Goal: Information Seeking & Learning: Learn about a topic

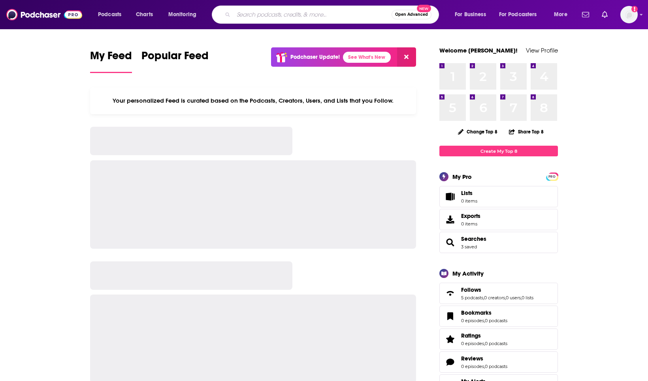
click at [274, 8] on input "Search podcasts, credits, & more..." at bounding box center [312, 14] width 158 height 13
paste input "REBEL[LIOUS] Podcast with Jennifer Esposito and Cat ..."
type input "REBEL[LIOUS] Podcast with Jennifer Esposito and Cat ..."
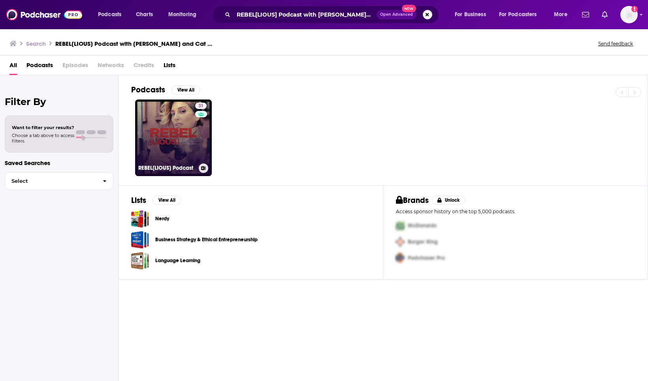
click at [186, 123] on link "31 REBEL[LIOUS] Podcast" at bounding box center [173, 137] width 77 height 77
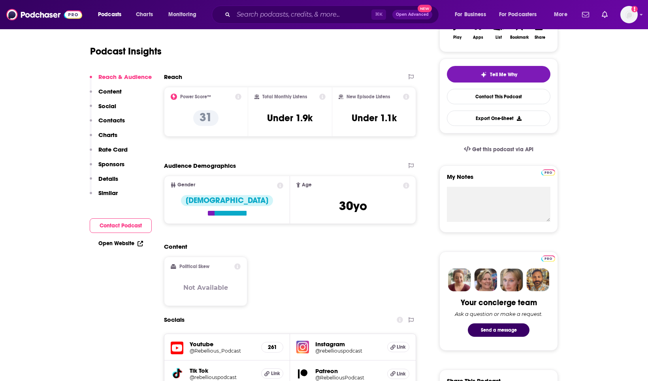
scroll to position [290, 0]
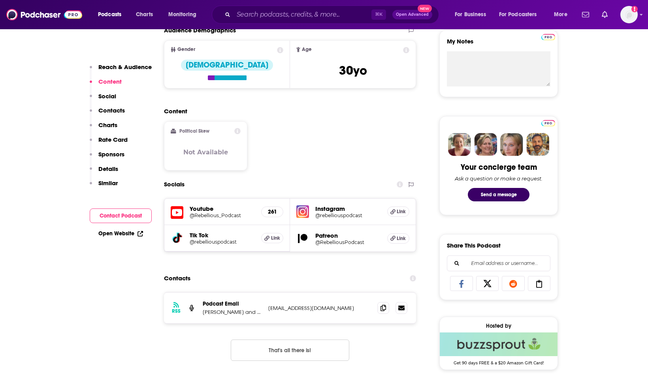
click at [332, 212] on h5 "Instagram" at bounding box center [348, 209] width 66 height 8
click at [330, 209] on h5 "Instagram" at bounding box center [348, 209] width 66 height 8
click at [336, 216] on h5 "@rebelliouspodcast" at bounding box center [348, 215] width 66 height 6
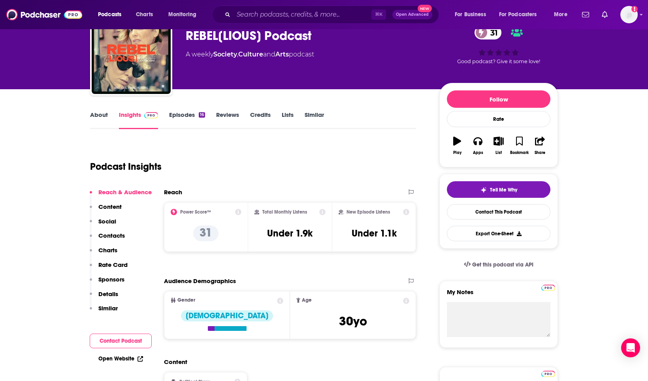
scroll to position [0, 0]
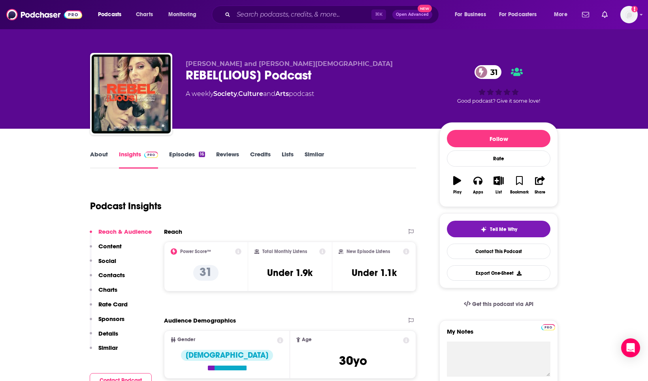
click at [191, 151] on link "Episodes 16" at bounding box center [187, 159] width 36 height 18
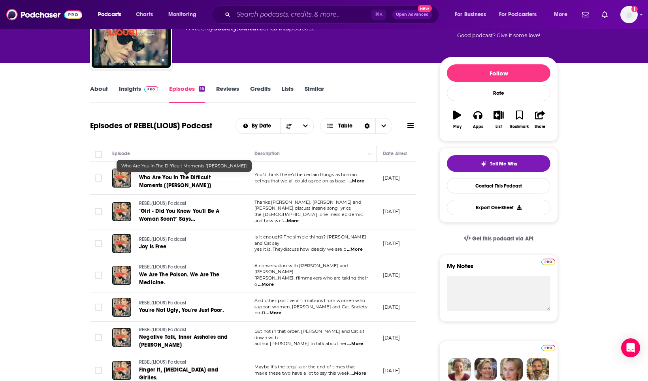
scroll to position [66, 0]
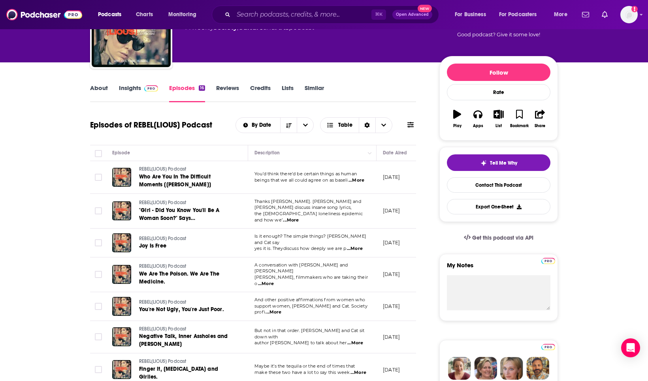
click at [298, 217] on span "...More" at bounding box center [291, 220] width 16 height 6
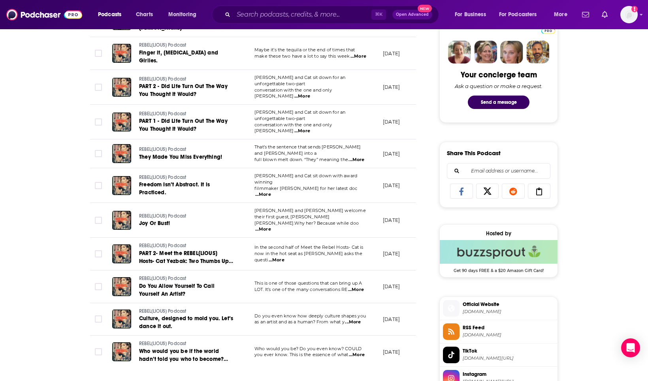
scroll to position [0, 0]
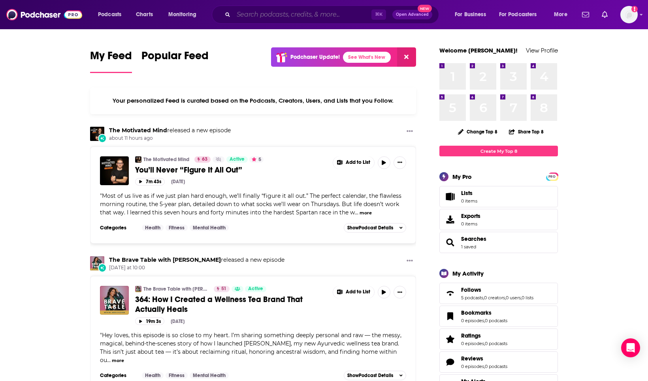
click at [327, 17] on input "Search podcasts, credits, & more..." at bounding box center [302, 14] width 138 height 13
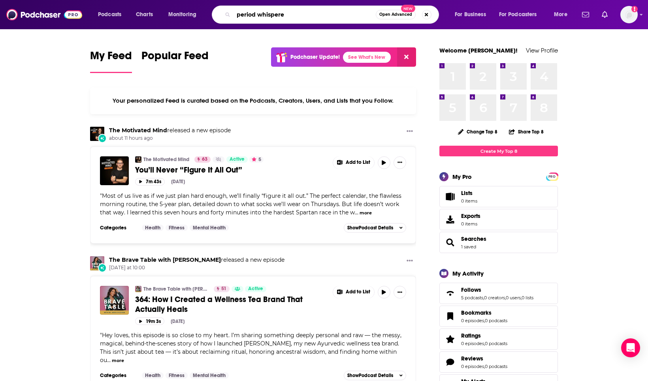
type input "period whispere"
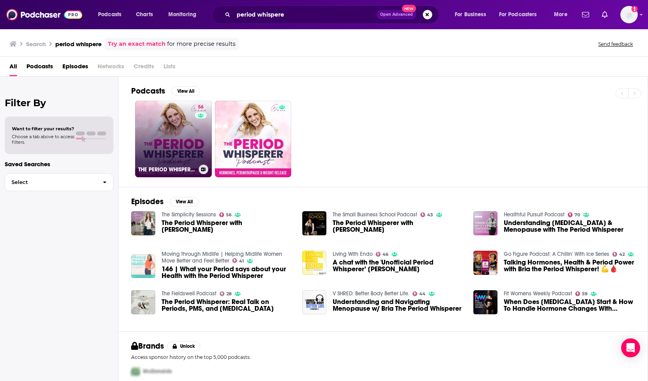
click at [179, 136] on link "56 THE PERIOD WHISPERER PODCAST - Perimenopause, Menopause, Cortisol, Weight Lo…" at bounding box center [173, 139] width 77 height 77
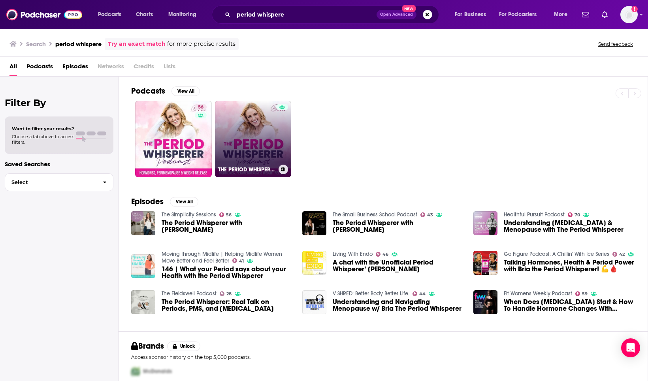
click at [266, 120] on link "THE PERIOD WHISPERER PODCAST - Perimenopause, Menopause, Weight Loss, Holistic …" at bounding box center [253, 139] width 77 height 77
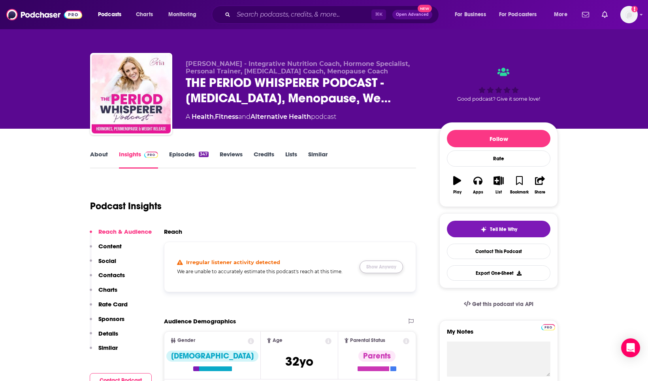
click at [398, 265] on button "Show Anyway" at bounding box center [380, 267] width 43 height 13
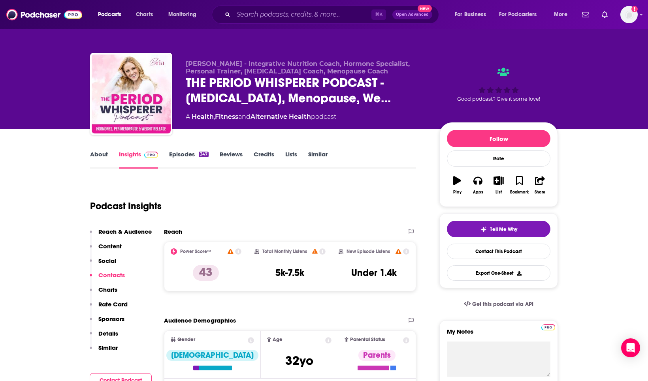
click at [101, 155] on link "About" at bounding box center [99, 159] width 18 height 18
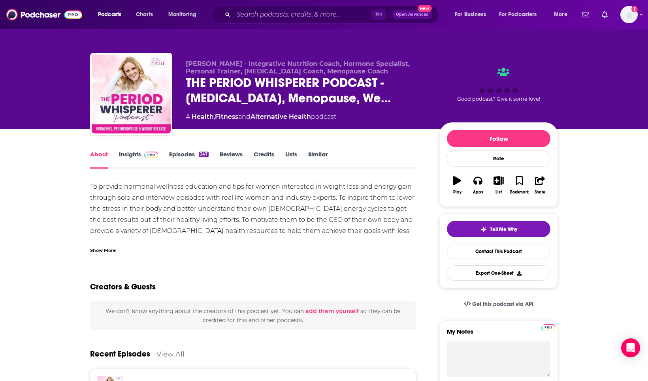
click at [266, 119] on link "Alternative Health" at bounding box center [280, 117] width 60 height 8
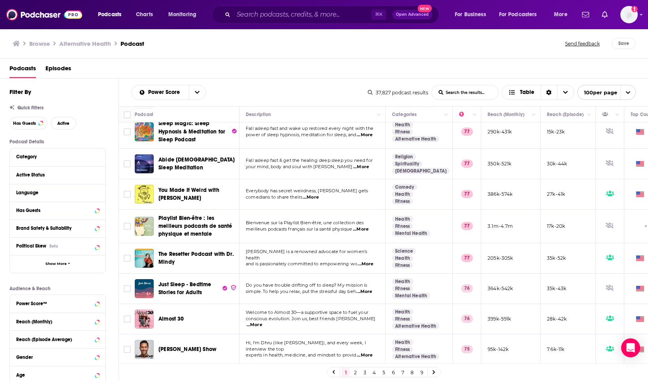
scroll to position [296, 1]
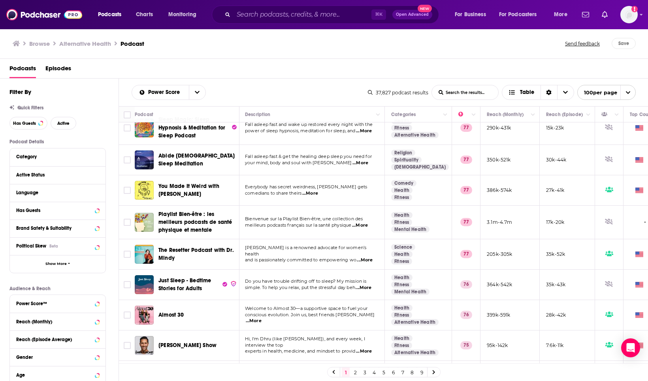
click at [361, 257] on span "...More" at bounding box center [365, 260] width 16 height 6
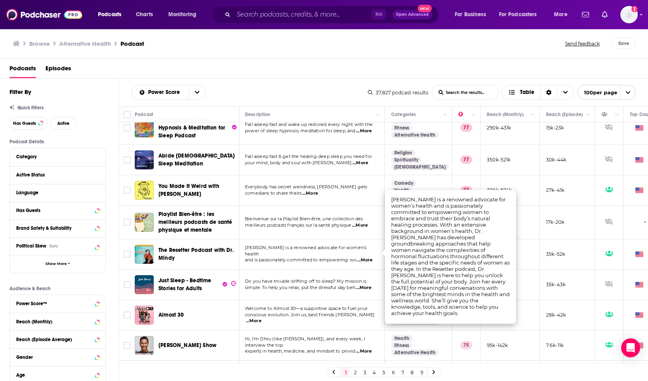
click at [363, 257] on span "...More" at bounding box center [365, 260] width 16 height 6
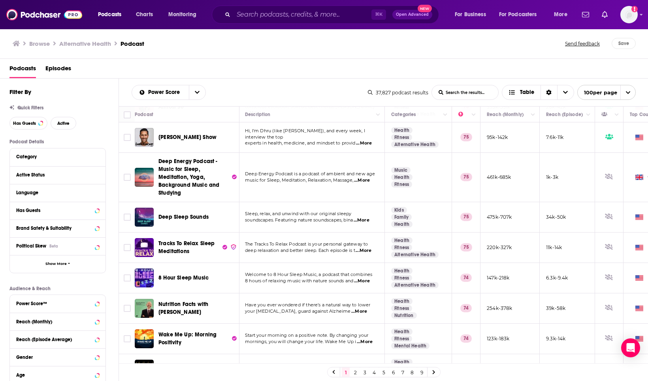
scroll to position [649, 1]
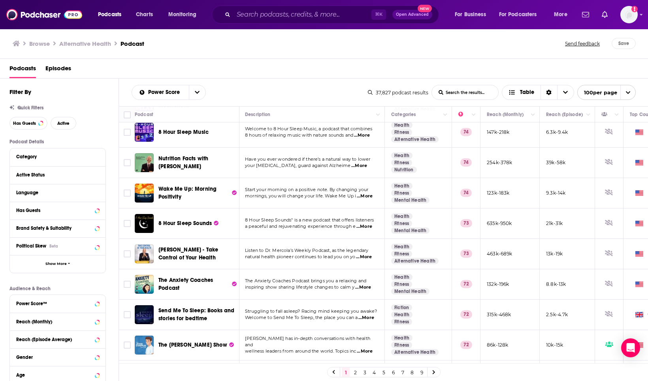
click at [40, 45] on h3 "Browse" at bounding box center [39, 44] width 21 height 8
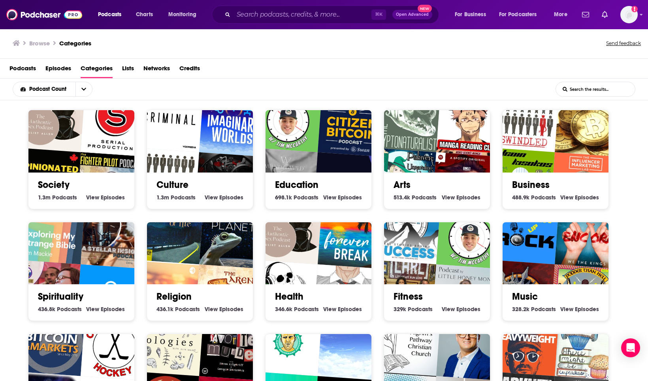
click at [128, 69] on span "Lists" at bounding box center [128, 70] width 12 height 16
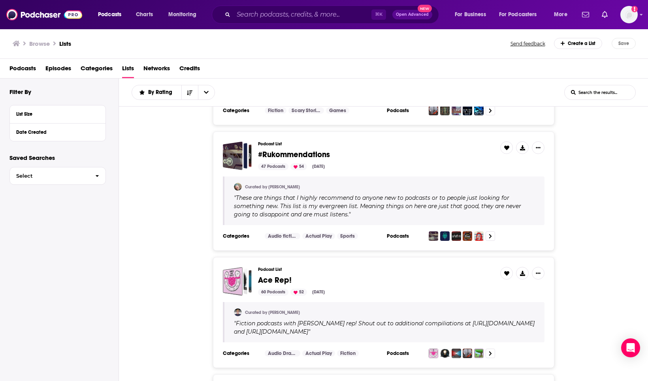
scroll to position [1439, 0]
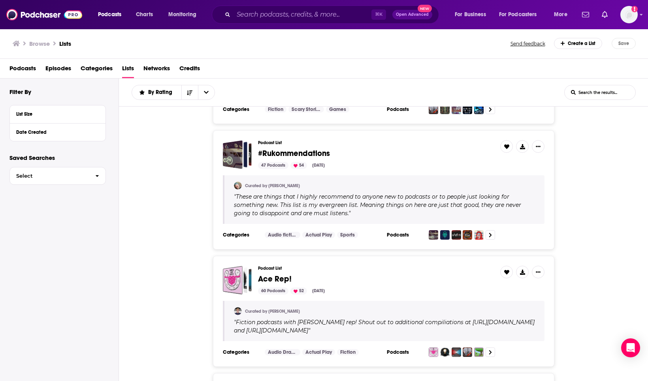
click at [61, 69] on span "Episodes" at bounding box center [58, 70] width 26 height 16
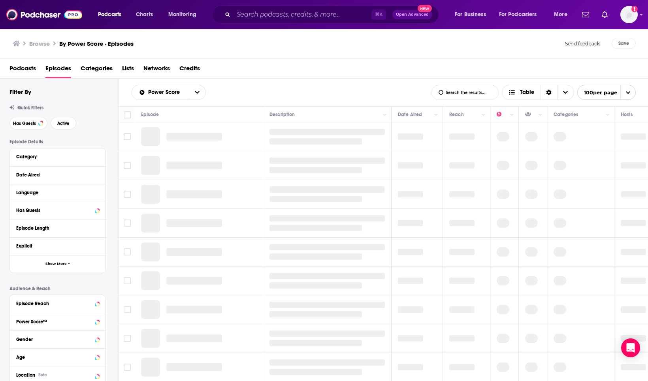
click at [83, 69] on span "Categories" at bounding box center [97, 70] width 32 height 16
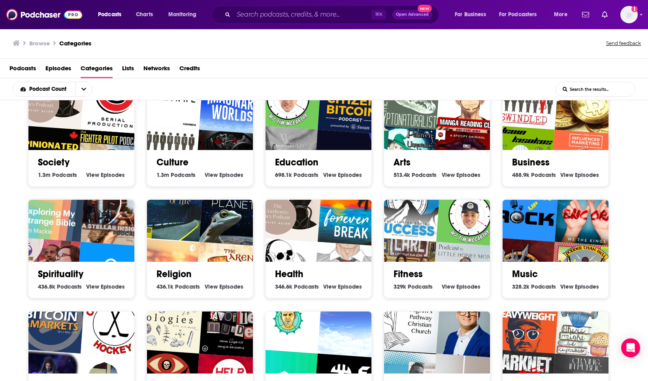
scroll to position [26, 0]
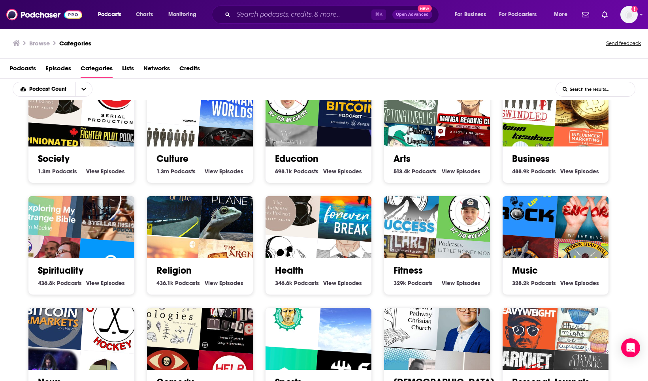
click at [96, 233] on img "A Stellar Insight" at bounding box center [115, 209] width 68 height 68
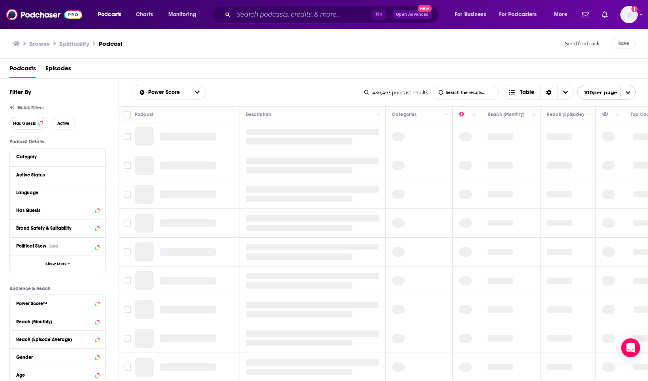
click at [24, 124] on span "Has Guests" at bounding box center [24, 123] width 23 height 4
click at [62, 122] on span "Active" at bounding box center [63, 123] width 12 height 4
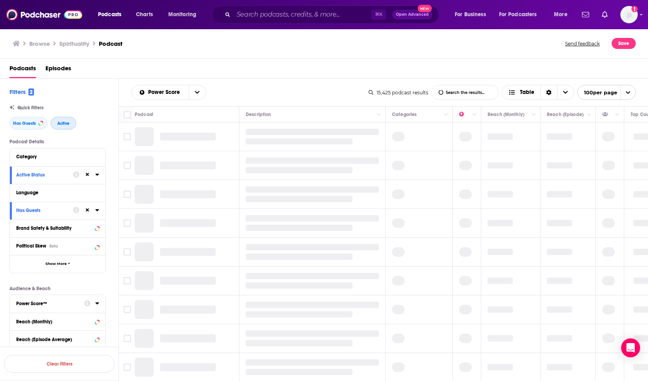
scroll to position [98, 0]
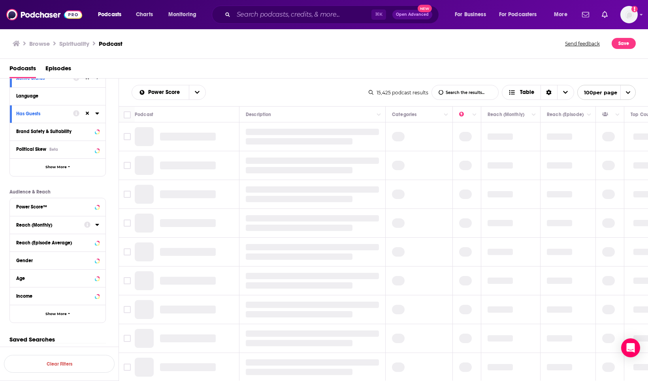
click at [52, 225] on div "Reach (Monthly)" at bounding box center [47, 225] width 63 height 6
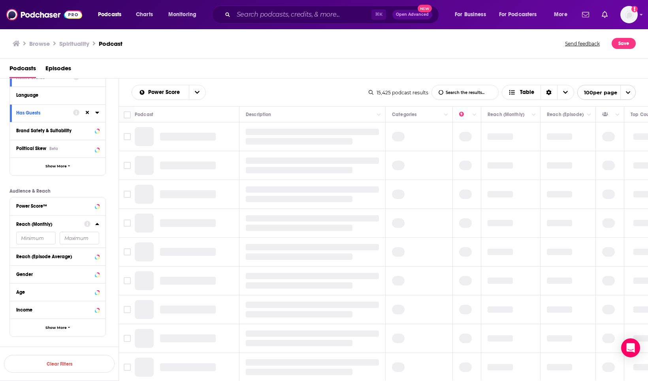
click at [37, 240] on input "number" at bounding box center [35, 238] width 39 height 13
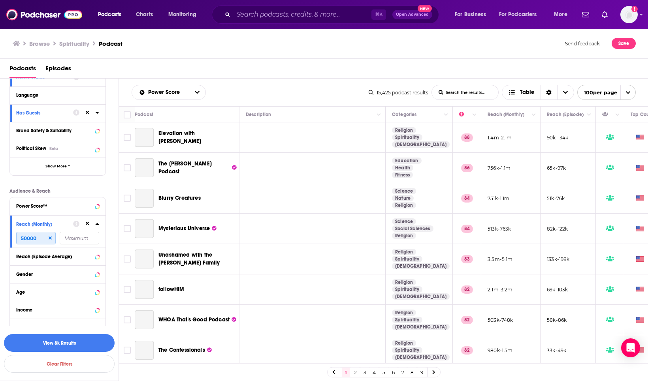
type input "50000"
click at [45, 344] on button "View 8k Results" at bounding box center [59, 343] width 111 height 18
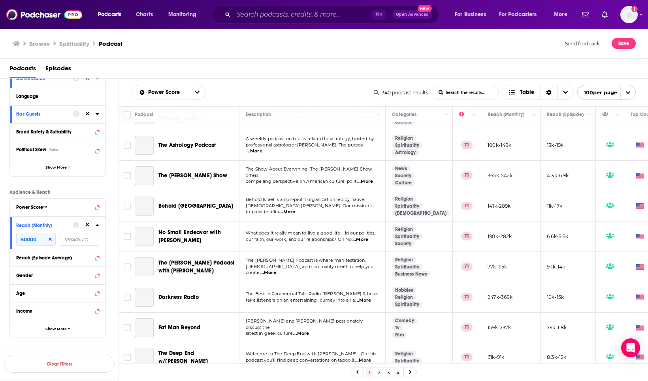
scroll to position [2793, 0]
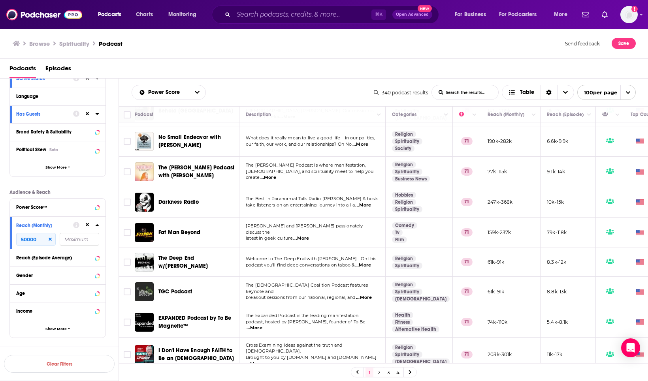
drag, startPoint x: 396, startPoint y: 371, endPoint x: 395, endPoint y: 367, distance: 4.1
click at [396, 372] on link "4" at bounding box center [398, 372] width 8 height 9
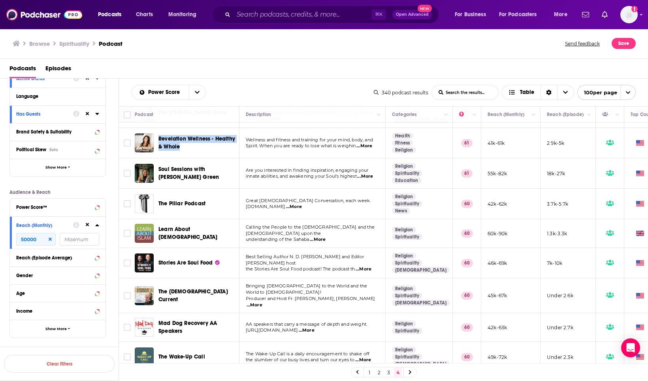
scroll to position [139, 0]
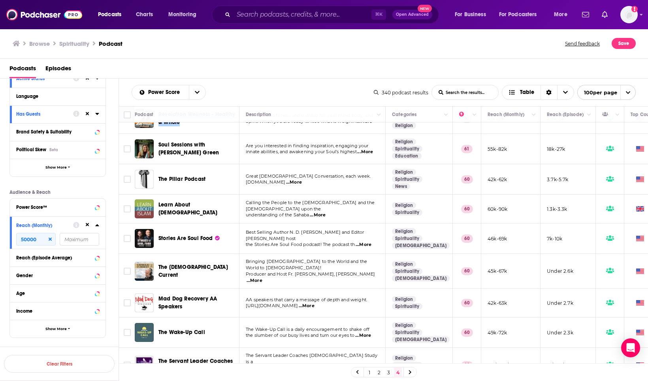
drag, startPoint x: 174, startPoint y: 202, endPoint x: 544, endPoint y: 0, distance: 421.7
click at [0, 0] on div "Podcasts Charts Monitoring ⌘ K Open Advanced New For Business For Podcasters Mo…" at bounding box center [324, 190] width 648 height 381
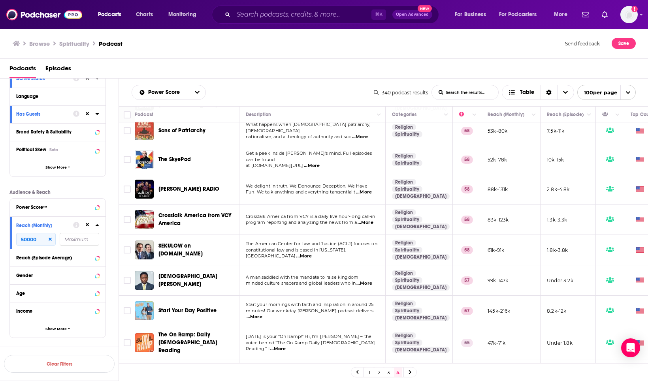
scroll to position [959, 0]
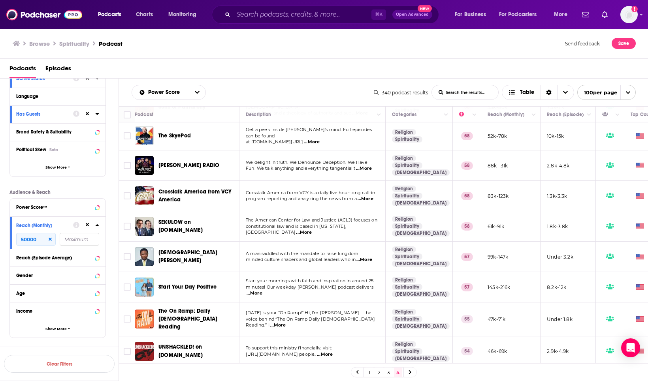
click at [388, 374] on link "3" at bounding box center [388, 372] width 8 height 9
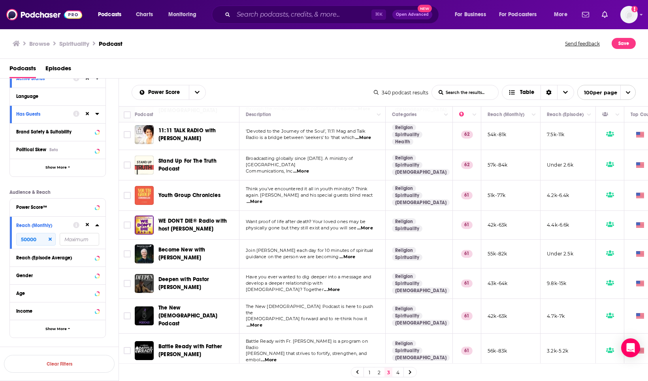
scroll to position [2799, 0]
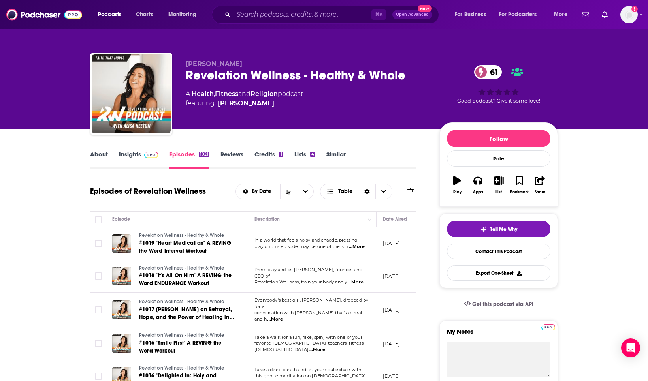
click at [151, 153] on img at bounding box center [151, 155] width 14 height 6
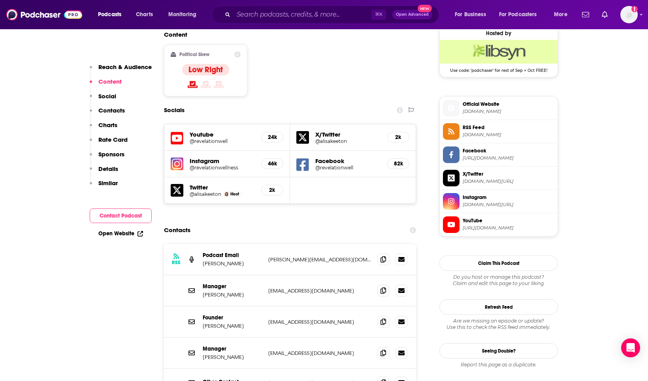
scroll to position [648, 0]
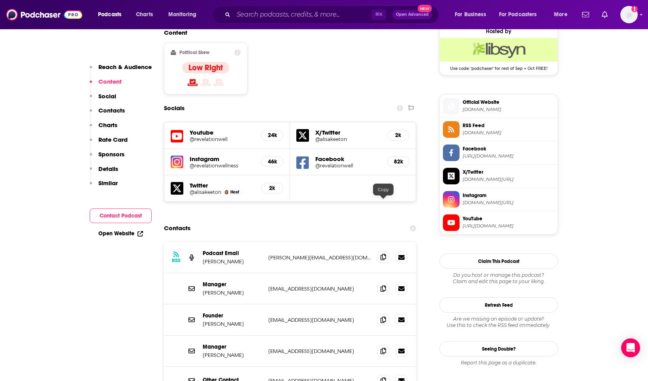
click at [379, 251] on span at bounding box center [383, 257] width 12 height 12
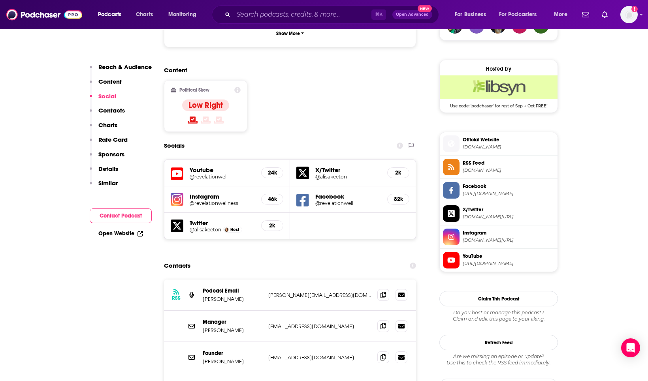
scroll to position [613, 0]
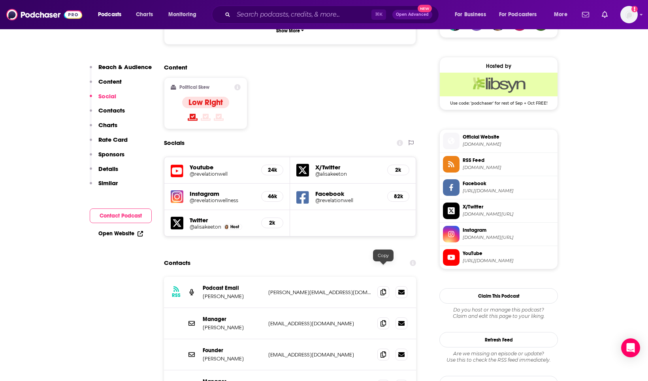
drag, startPoint x: 382, startPoint y: 271, endPoint x: 374, endPoint y: 269, distance: 7.9
click at [382, 320] on icon at bounding box center [383, 323] width 6 height 6
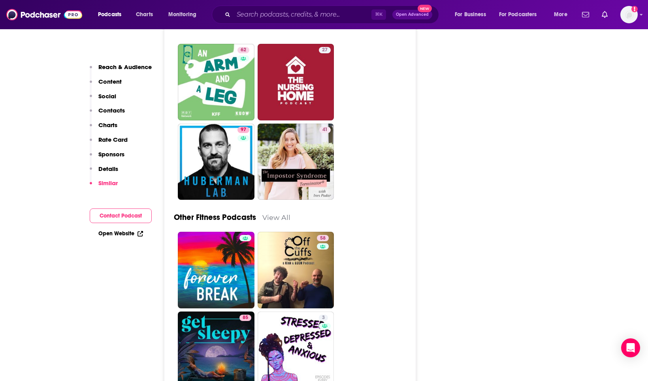
scroll to position [3102, 0]
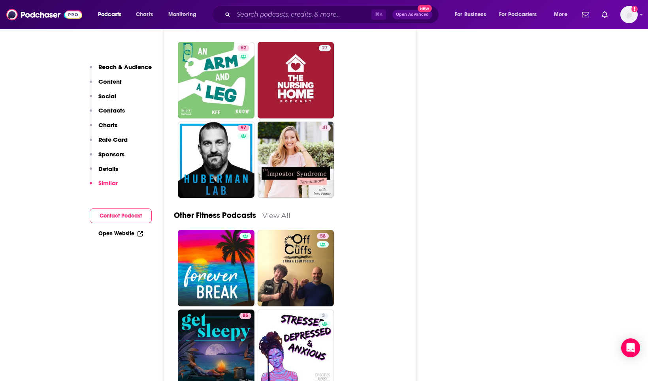
drag, startPoint x: 293, startPoint y: 265, endPoint x: 445, endPoint y: 12, distance: 295.2
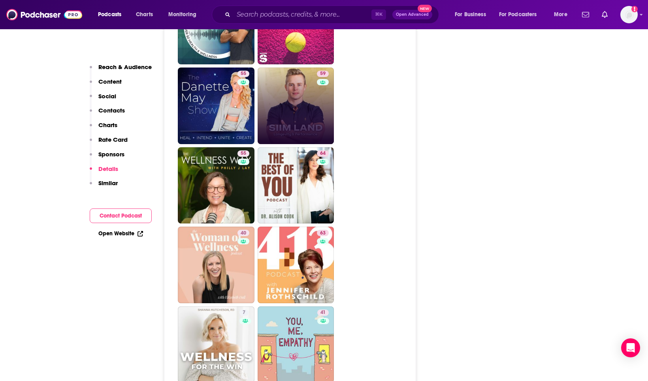
scroll to position [1770, 0]
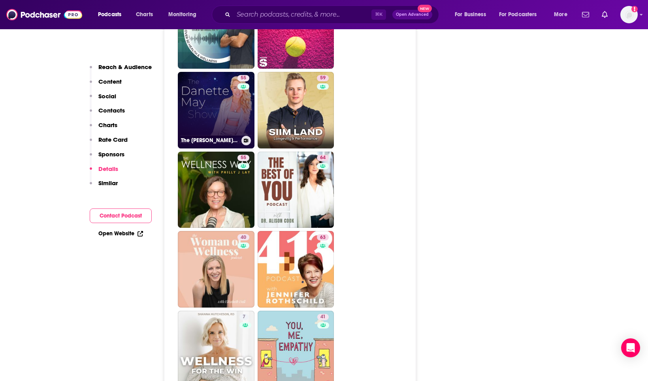
click at [222, 72] on link "55 The Danette May Show" at bounding box center [216, 110] width 77 height 77
type input "https://www.podchaser.com/podcasts/the-danette-may-show-4952907"
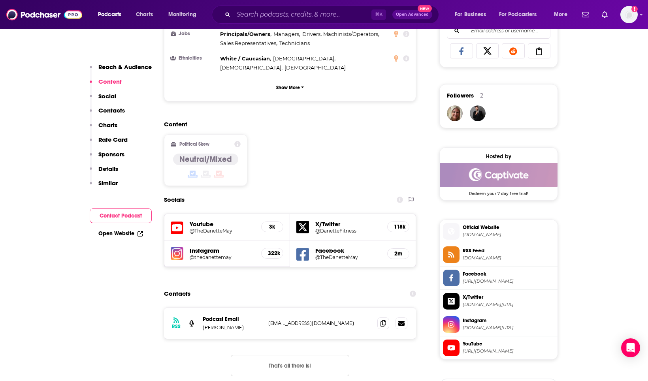
scroll to position [522, 0]
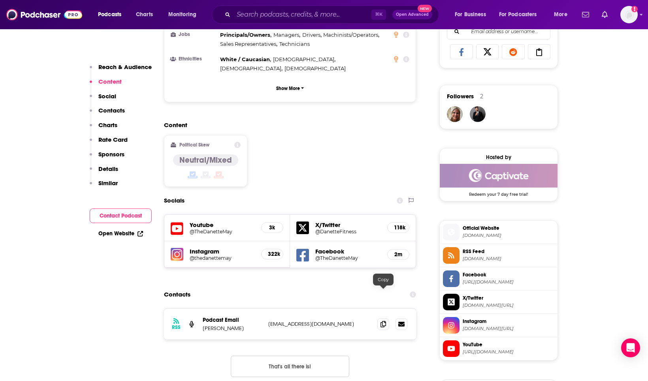
drag, startPoint x: 386, startPoint y: 292, endPoint x: 374, endPoint y: 291, distance: 12.3
click at [386, 318] on span at bounding box center [383, 324] width 12 height 12
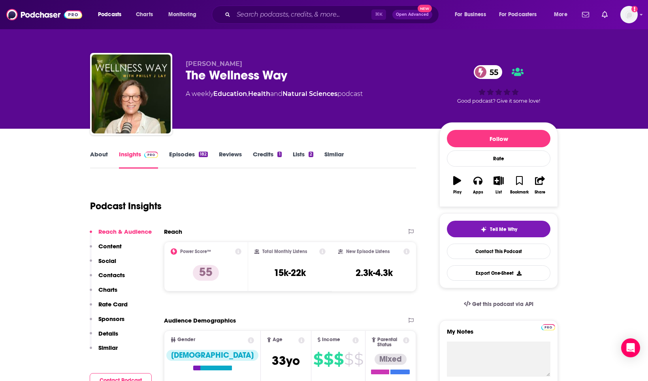
click at [103, 158] on link "About" at bounding box center [99, 159] width 18 height 18
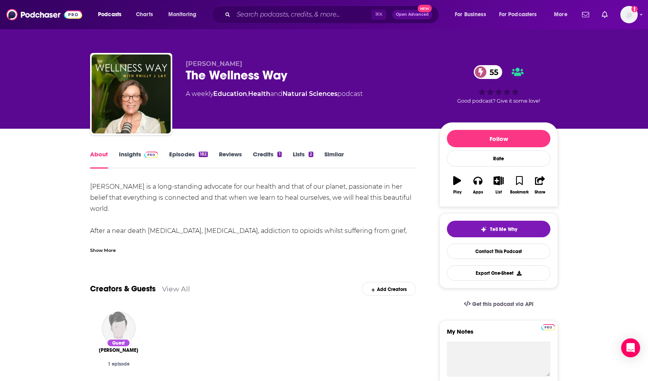
click at [112, 252] on div "Show More" at bounding box center [103, 250] width 26 height 8
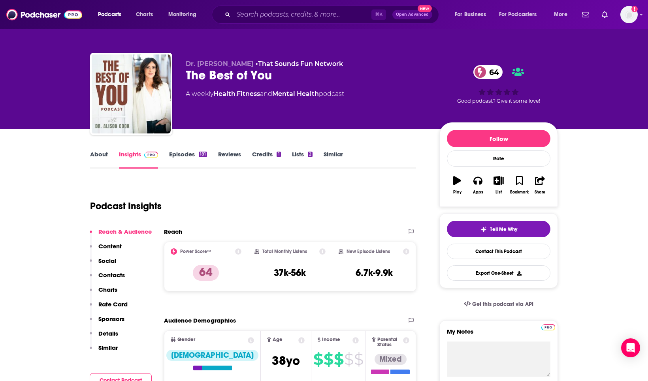
click at [102, 154] on link "About" at bounding box center [99, 159] width 18 height 18
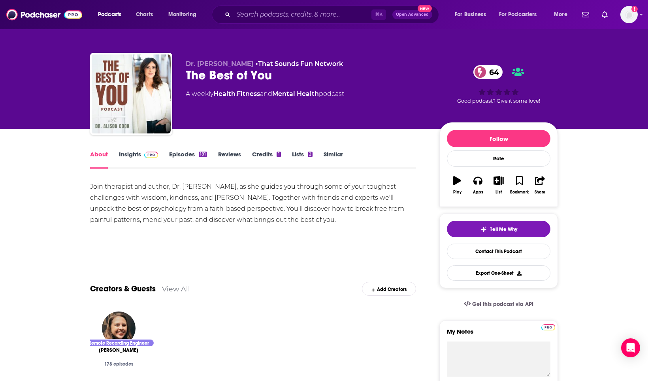
click at [153, 157] on img at bounding box center [151, 155] width 14 height 6
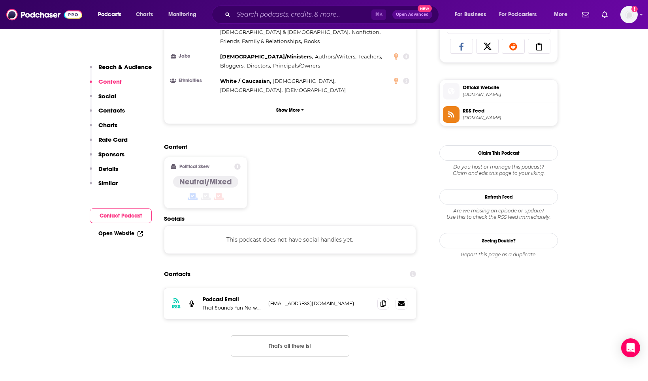
scroll to position [532, 0]
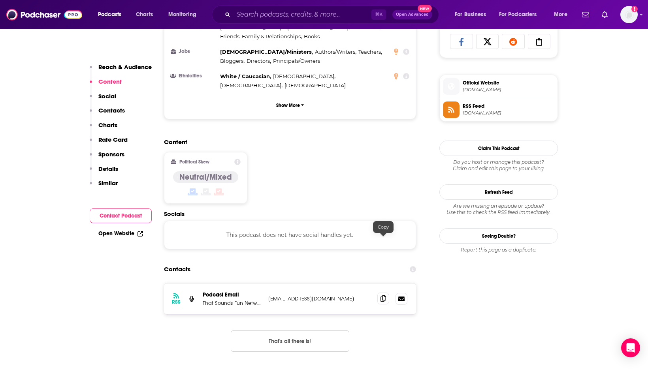
click at [381, 295] on icon at bounding box center [383, 298] width 6 height 6
